Goal: Find specific page/section: Find specific page/section

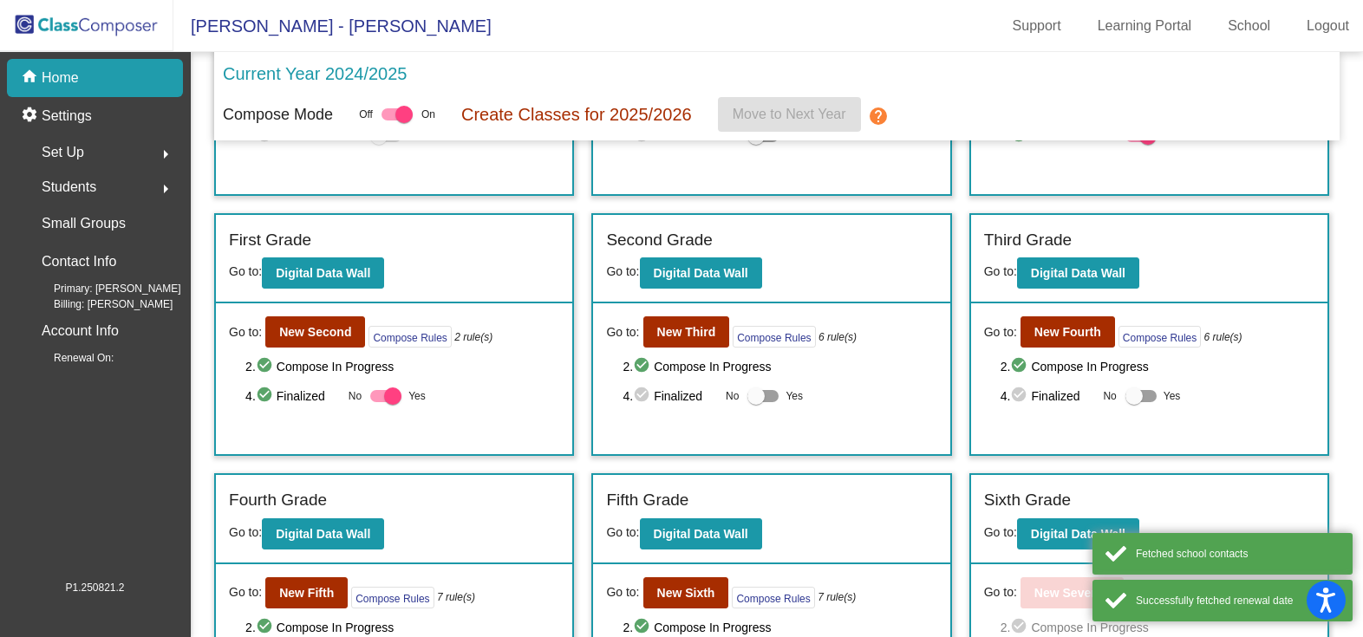
scroll to position [278, 0]
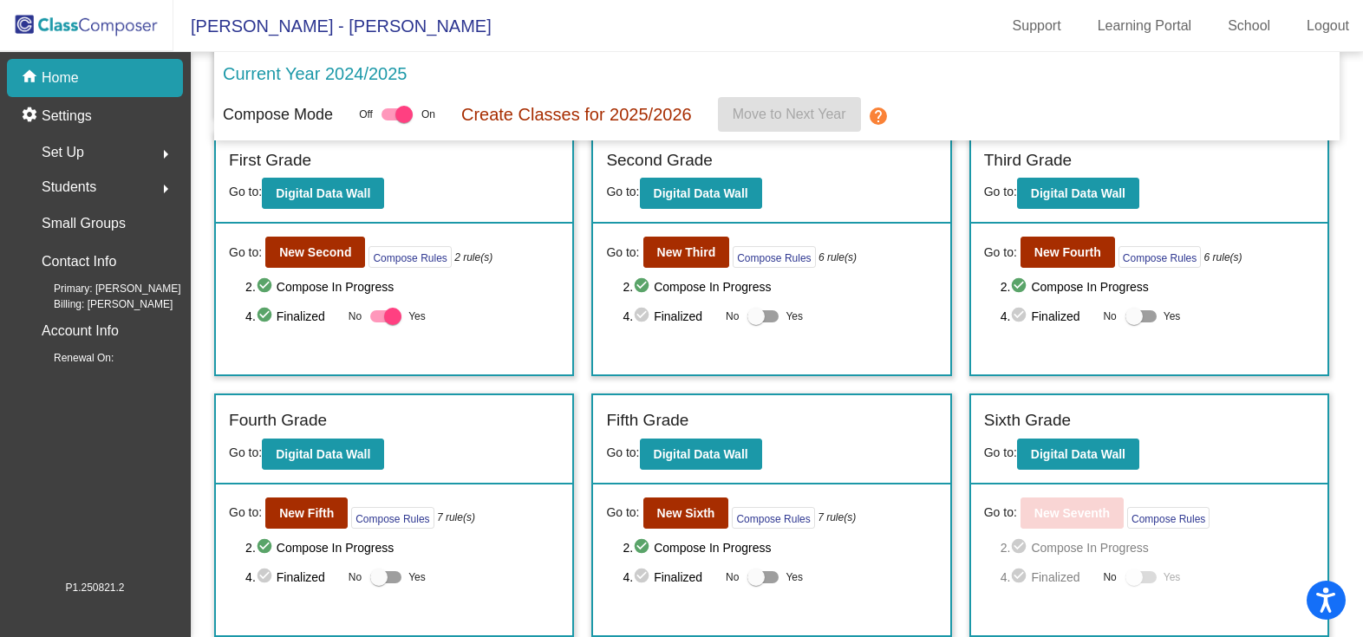
click at [730, 471] on div "Fifth Grade Go to: Digital Data Wall" at bounding box center [771, 439] width 356 height 89
click at [732, 459] on b "Digital Data Wall" at bounding box center [701, 455] width 95 height 14
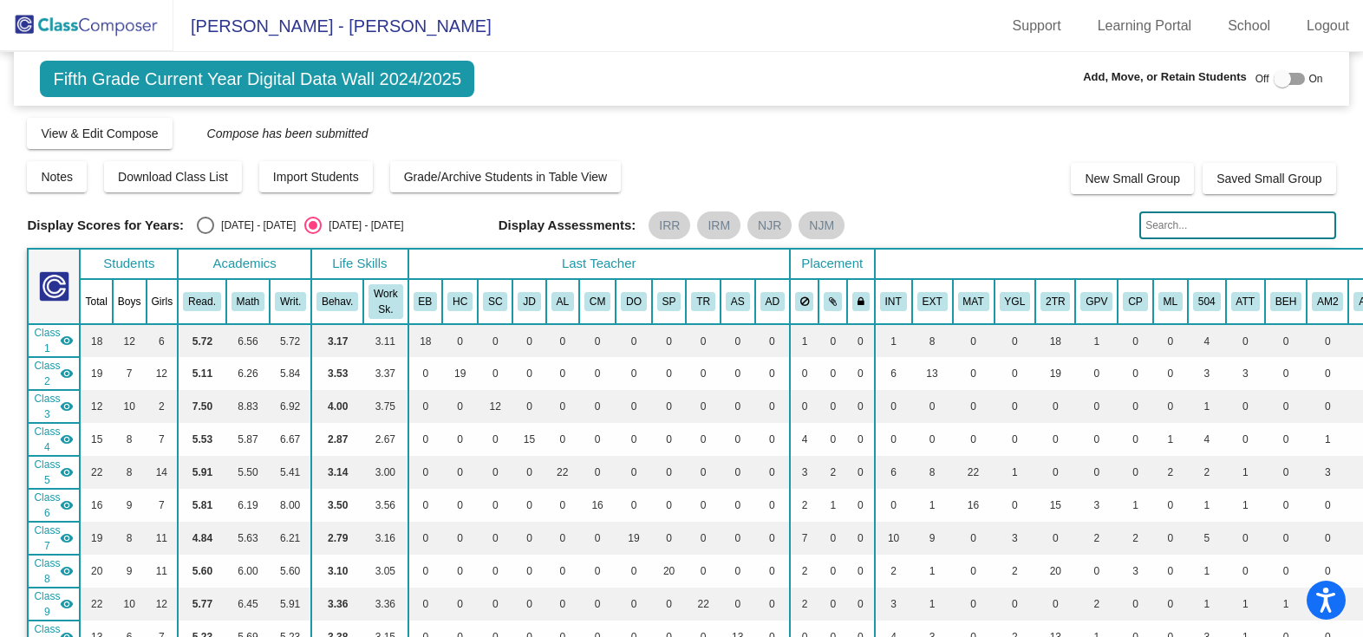
click at [1255, 231] on input "text" at bounding box center [1238, 226] width 196 height 28
type input "sofia"
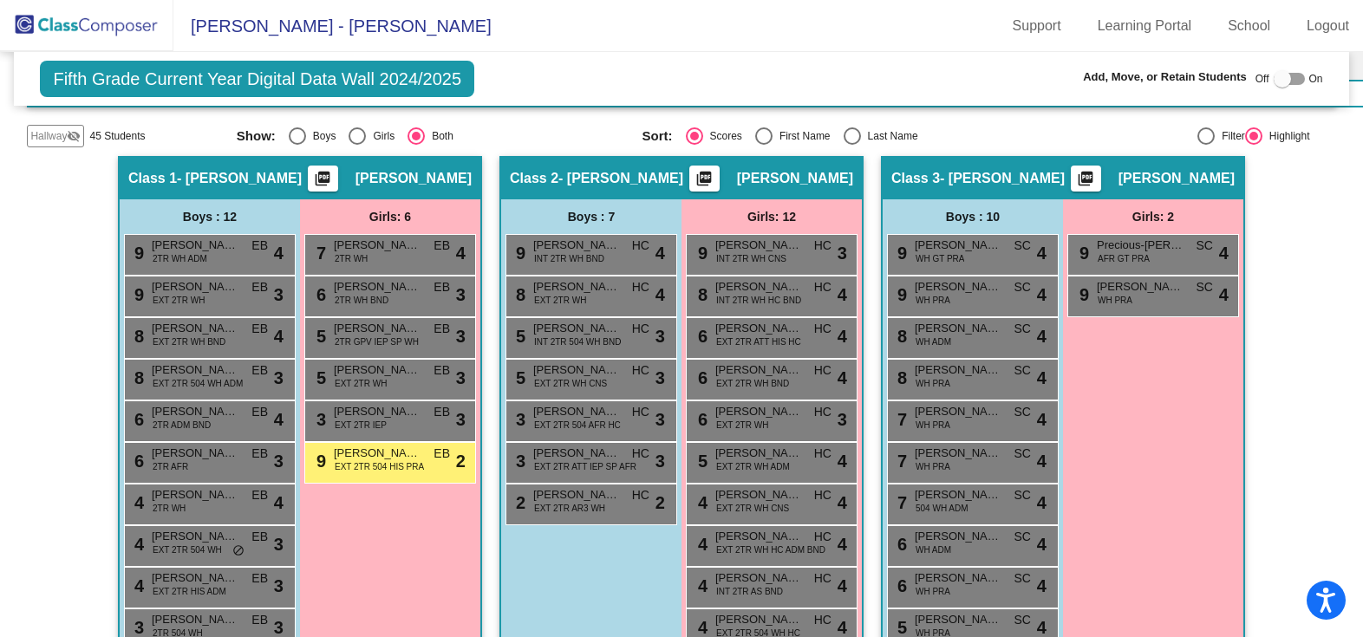
scroll to position [867, 0]
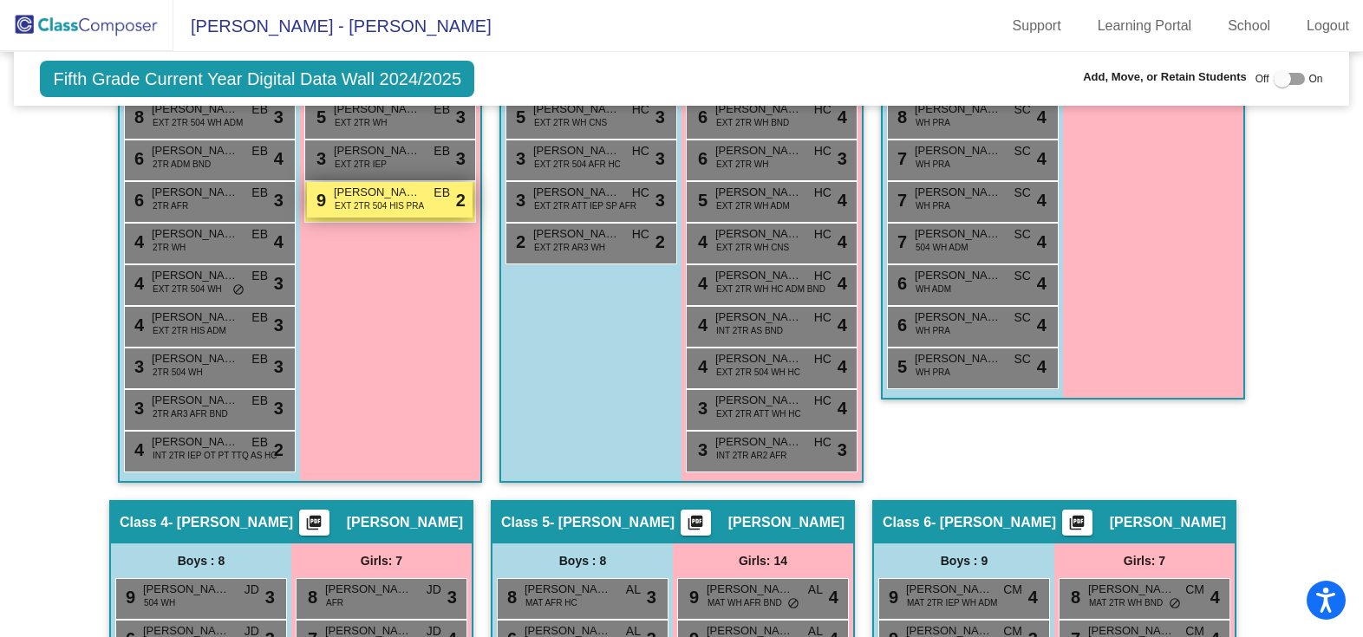
click at [372, 202] on span "EXT 2TR 504 HIS PRA" at bounding box center [379, 205] width 89 height 13
click at [364, 193] on span "[PERSON_NAME]" at bounding box center [377, 192] width 87 height 17
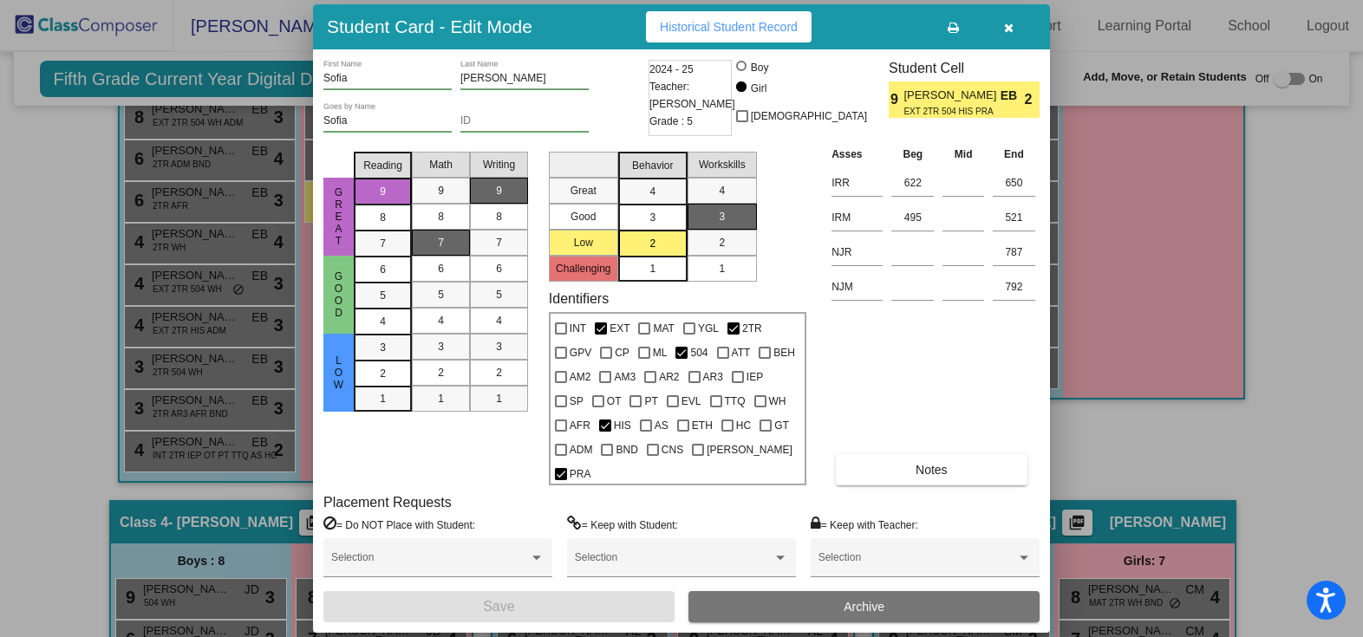
click at [1011, 42] on button "button" at bounding box center [1009, 26] width 56 height 31
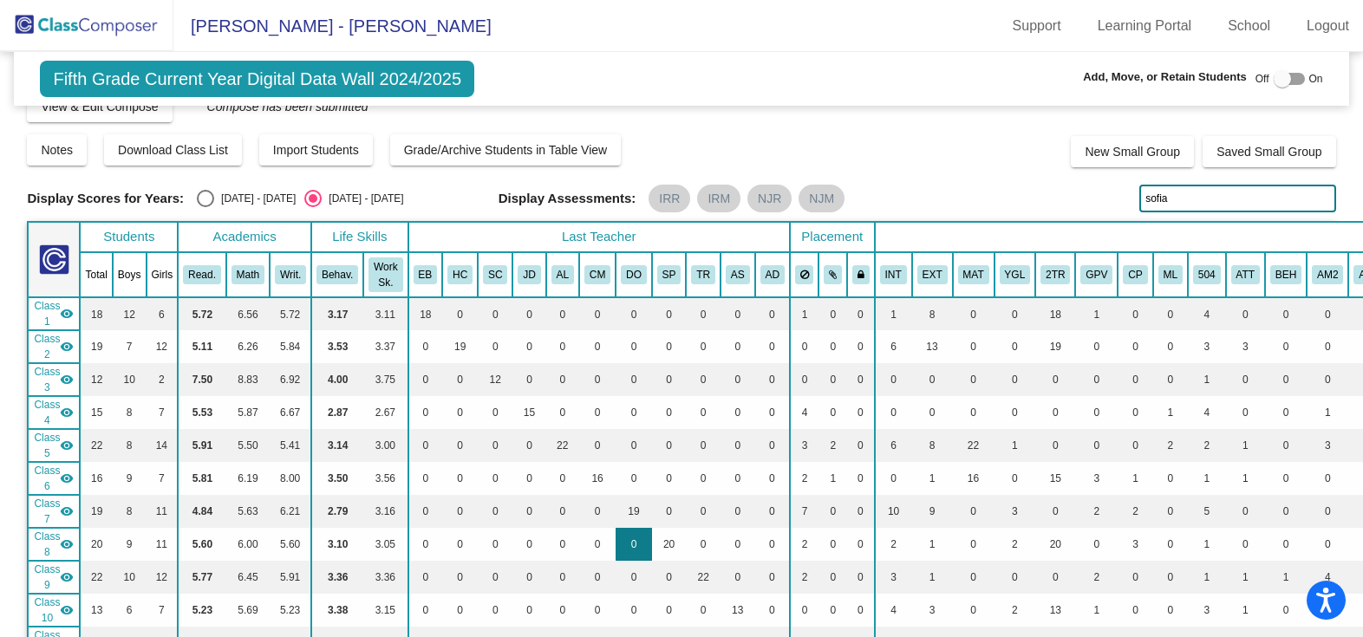
scroll to position [0, 0]
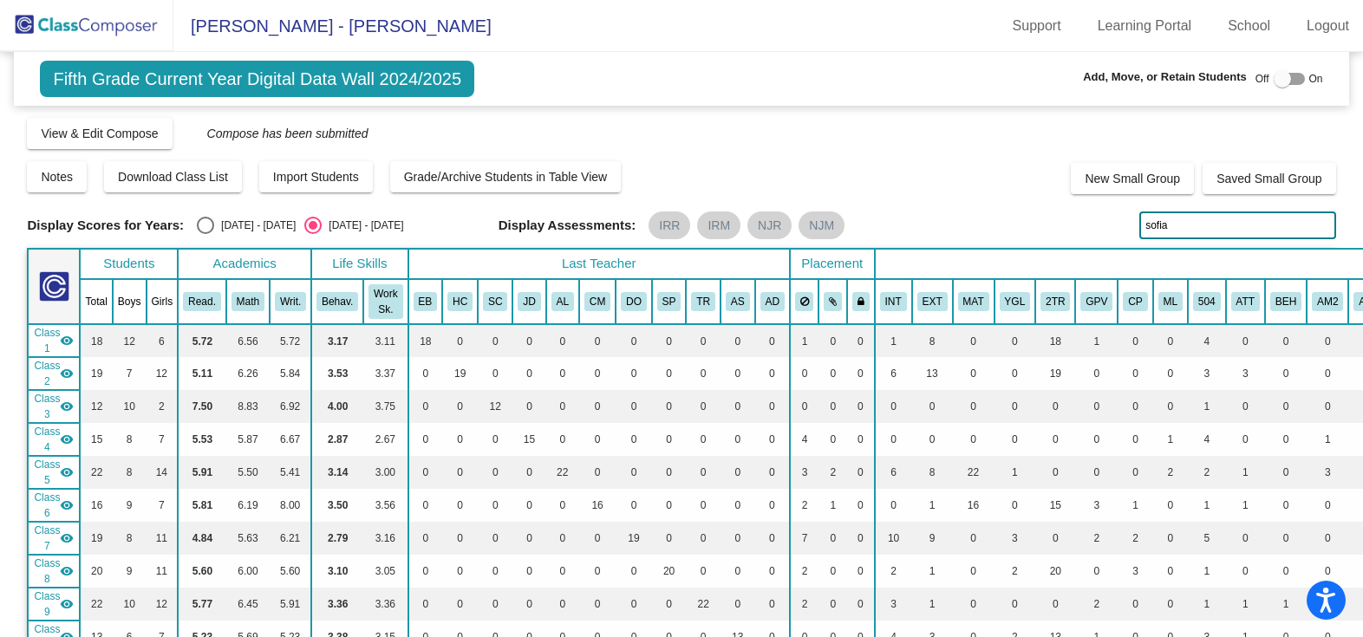
drag, startPoint x: 1188, startPoint y: 225, endPoint x: 941, endPoint y: 227, distance: 247.2
click at [941, 227] on div "Display Scores for Years: [DATE] - [DATE] [DATE] - [DATE] Display Assessments: …" at bounding box center [681, 226] width 1309 height 28
